Goal: Navigation & Orientation: Find specific page/section

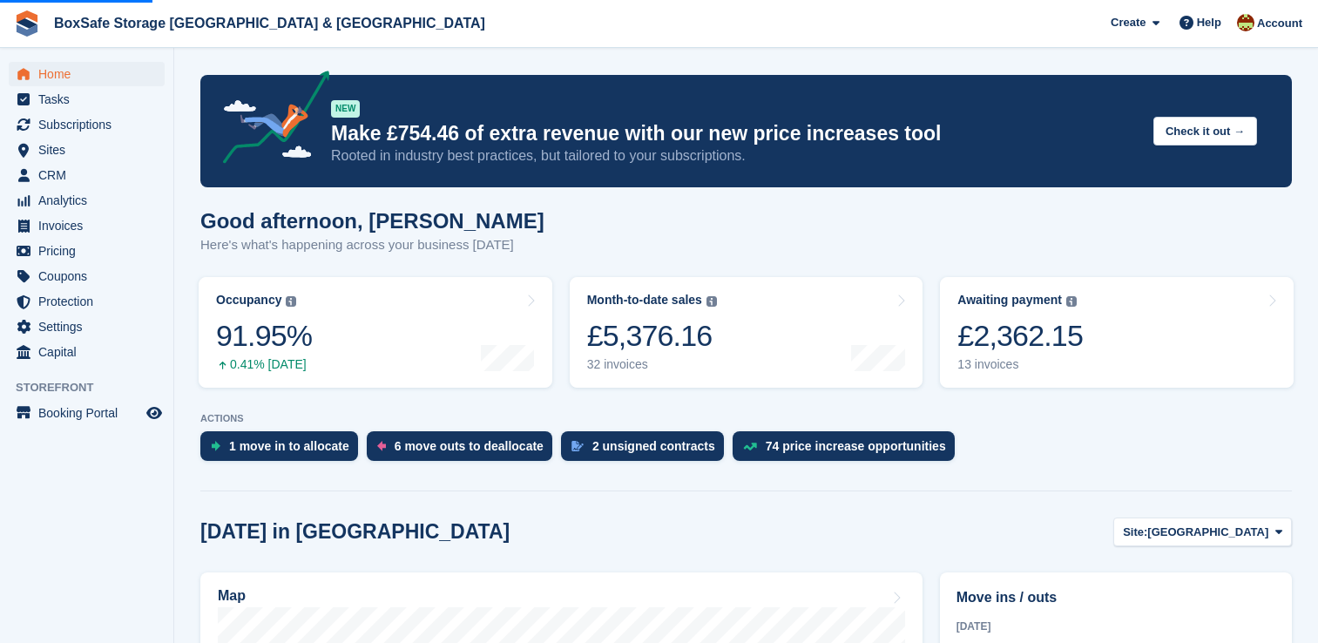
scroll to position [375, 0]
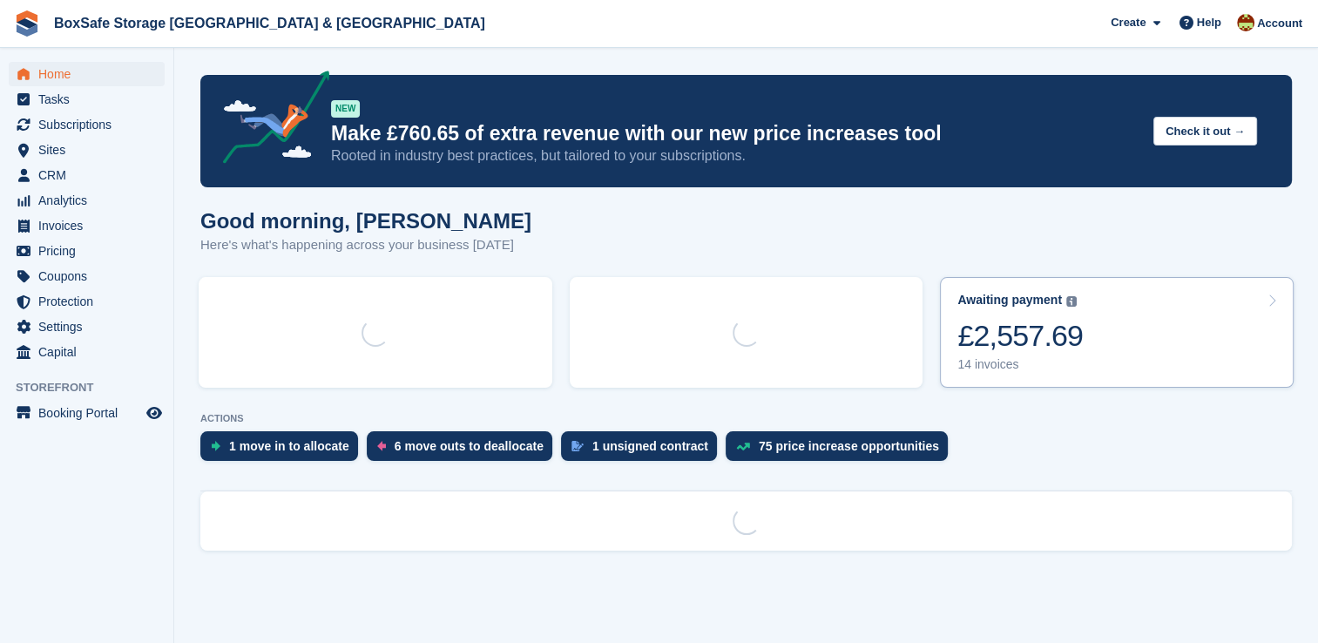
click at [1051, 315] on div "Awaiting payment The total outstanding balance on all open invoices. £2,557.69 …" at bounding box center [1019, 332] width 125 height 79
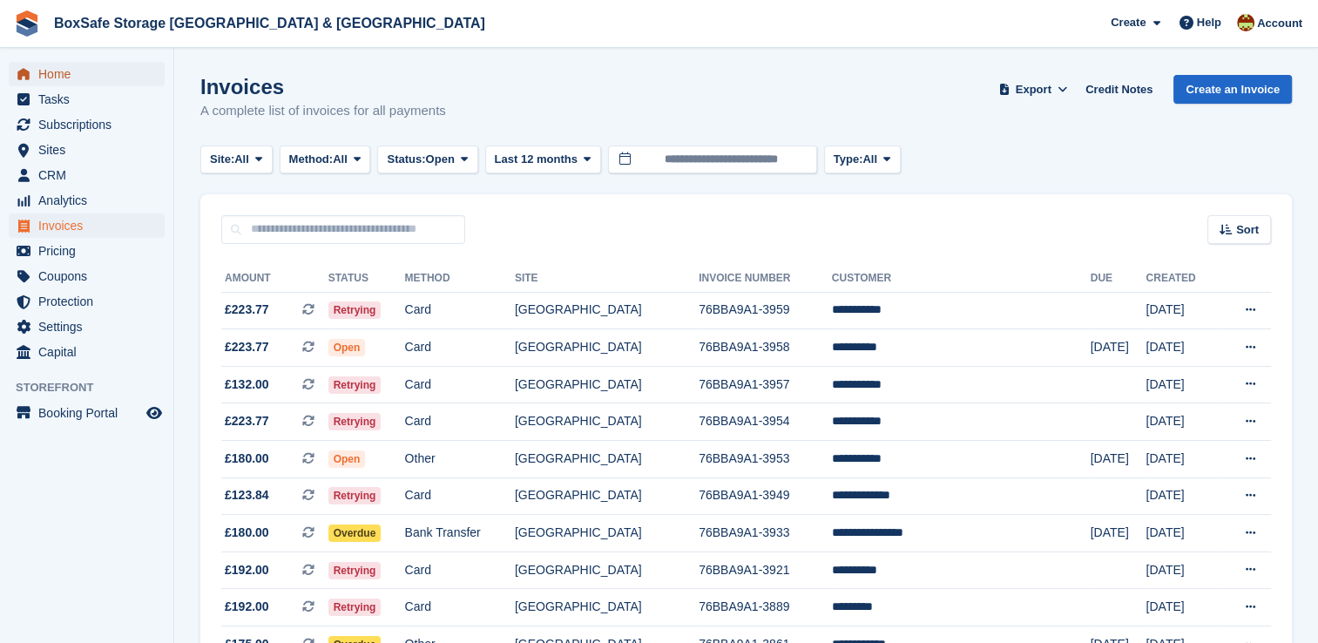
click at [73, 77] on span "Home" at bounding box center [90, 74] width 105 height 24
